Goal: Transaction & Acquisition: Purchase product/service

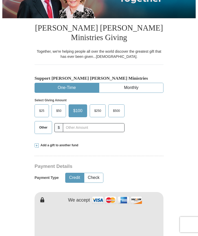
scroll to position [90, 0]
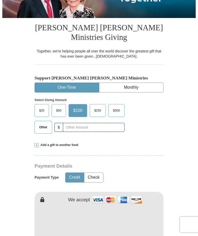
click at [44, 130] on span "Other" at bounding box center [43, 128] width 13 height 8
click at [0, 0] on input "Other" at bounding box center [0, 0] width 0 height 0
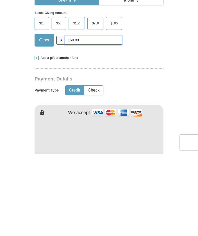
scroll to position [95, 0]
type input "150.00"
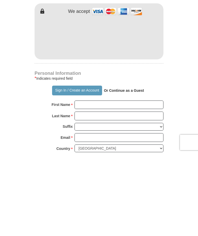
scroll to position [198, 0]
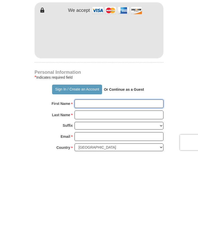
click at [104, 182] on input "First Name *" at bounding box center [118, 186] width 89 height 9
type input "[PERSON_NAME]"
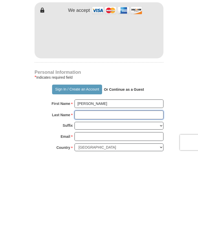
click at [91, 193] on input "Last Name *" at bounding box center [118, 197] width 89 height 9
type input "[PERSON_NAME]"
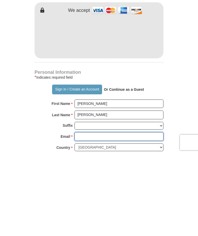
click at [89, 214] on input "Email *" at bounding box center [118, 218] width 89 height 9
type input "popco"
type input "[EMAIL_ADDRESS][DOMAIN_NAME]"
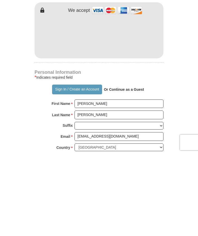
scroll to position [280, 0]
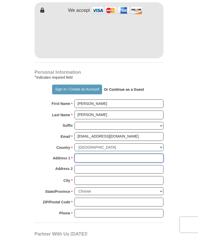
click at [99, 156] on input "Address 1 *" at bounding box center [118, 158] width 89 height 9
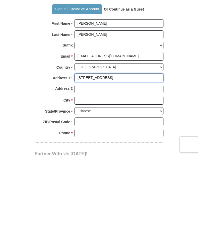
type input "[STREET_ADDRESS]"
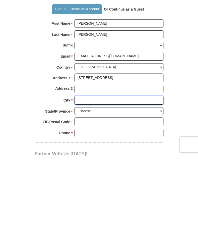
click at [100, 176] on input "City *" at bounding box center [118, 180] width 89 height 9
type input "Sun Prairie"
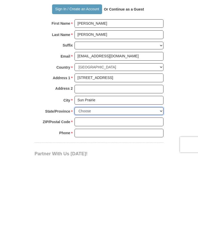
click at [160, 187] on select "Choose [US_STATE] [US_STATE] [US_STATE] [US_STATE] [US_STATE] Armed Forces Amer…" at bounding box center [118, 191] width 89 height 8
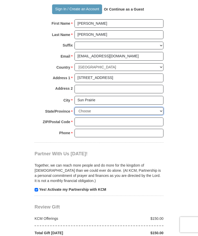
select select "WI"
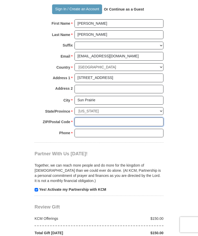
click at [93, 118] on input "ZIP/Postal Code *" at bounding box center [118, 122] width 89 height 9
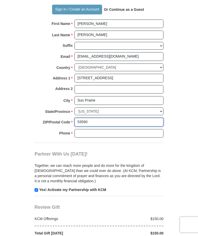
type input "53590"
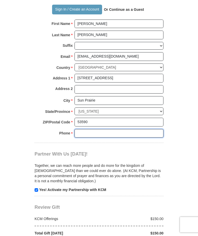
click at [100, 129] on input "Phone * *" at bounding box center [118, 133] width 89 height 9
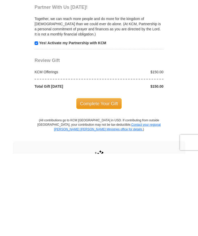
type input "8159809899"
click at [103, 181] on span "Complete Your Gift" at bounding box center [99, 186] width 46 height 11
